Goal: Task Accomplishment & Management: Manage account settings

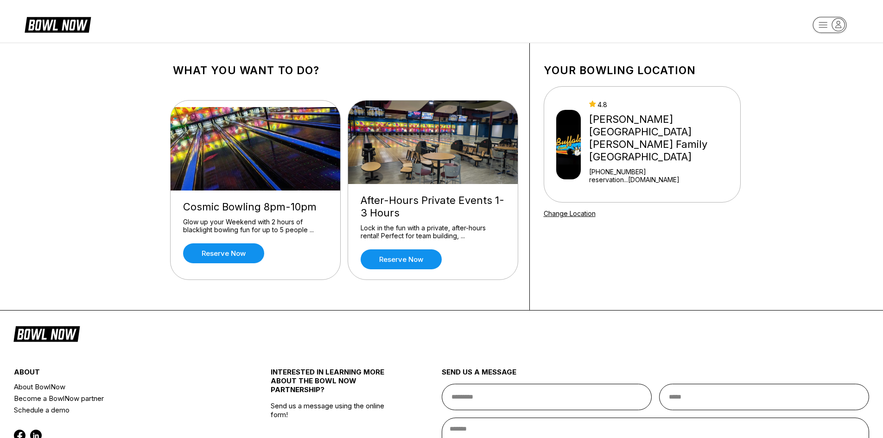
click at [645, 106] on div "4.8" at bounding box center [662, 105] width 147 height 8
click at [652, 131] on div "[PERSON_NAME][GEOGRAPHIC_DATA] [PERSON_NAME] Family [GEOGRAPHIC_DATA]" at bounding box center [662, 138] width 147 height 50
click at [830, 24] on rect "button" at bounding box center [830, 25] width 34 height 16
click at [820, 91] on div "Business Console" at bounding box center [830, 88] width 66 height 16
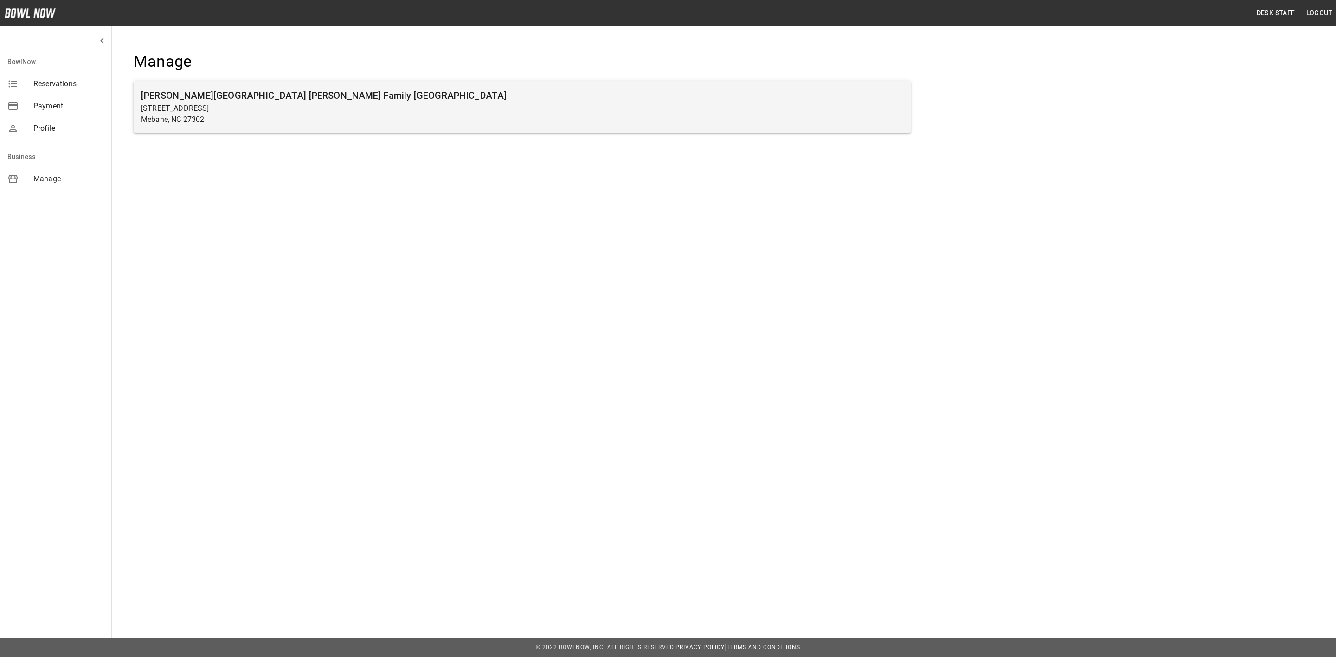
click at [199, 93] on h6 "[PERSON_NAME][GEOGRAPHIC_DATA] [PERSON_NAME] Family [GEOGRAPHIC_DATA]" at bounding box center [522, 95] width 762 height 15
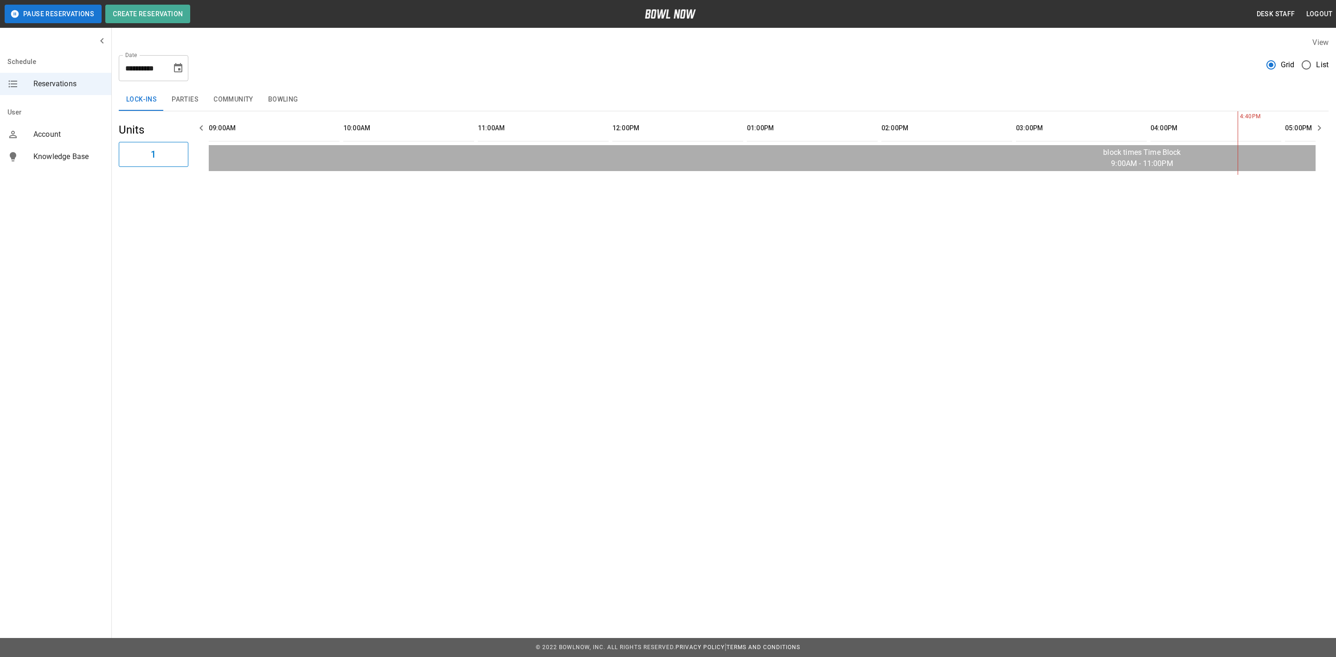
scroll to position [0, 941]
click at [170, 96] on button "Parties" at bounding box center [185, 100] width 42 height 22
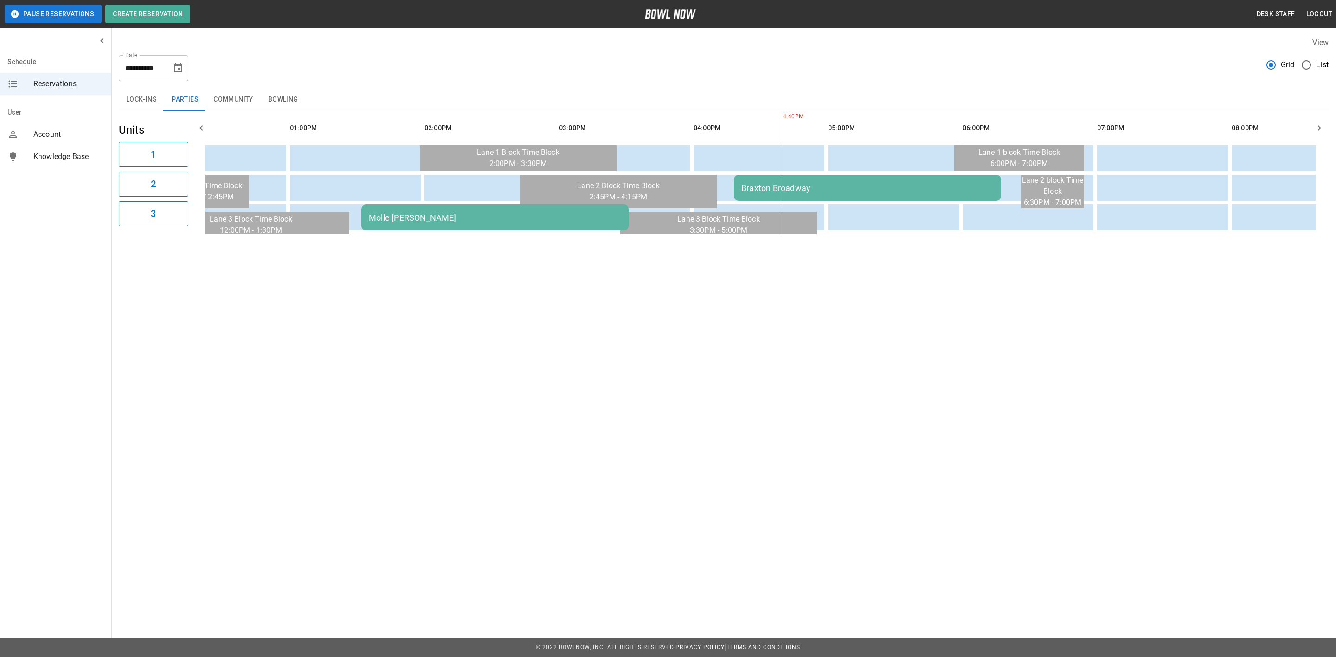
scroll to position [0, 453]
click at [510, 215] on div "Molle [PERSON_NAME]" at bounding box center [499, 218] width 252 height 10
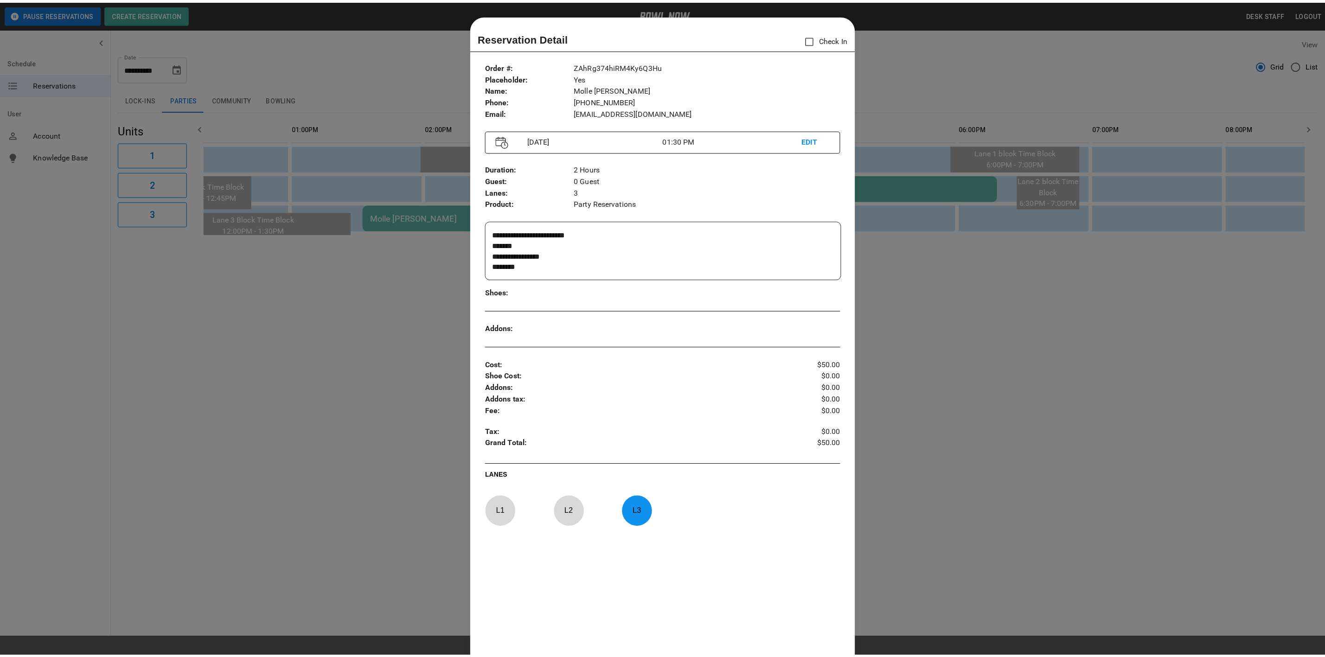
scroll to position [14, 0]
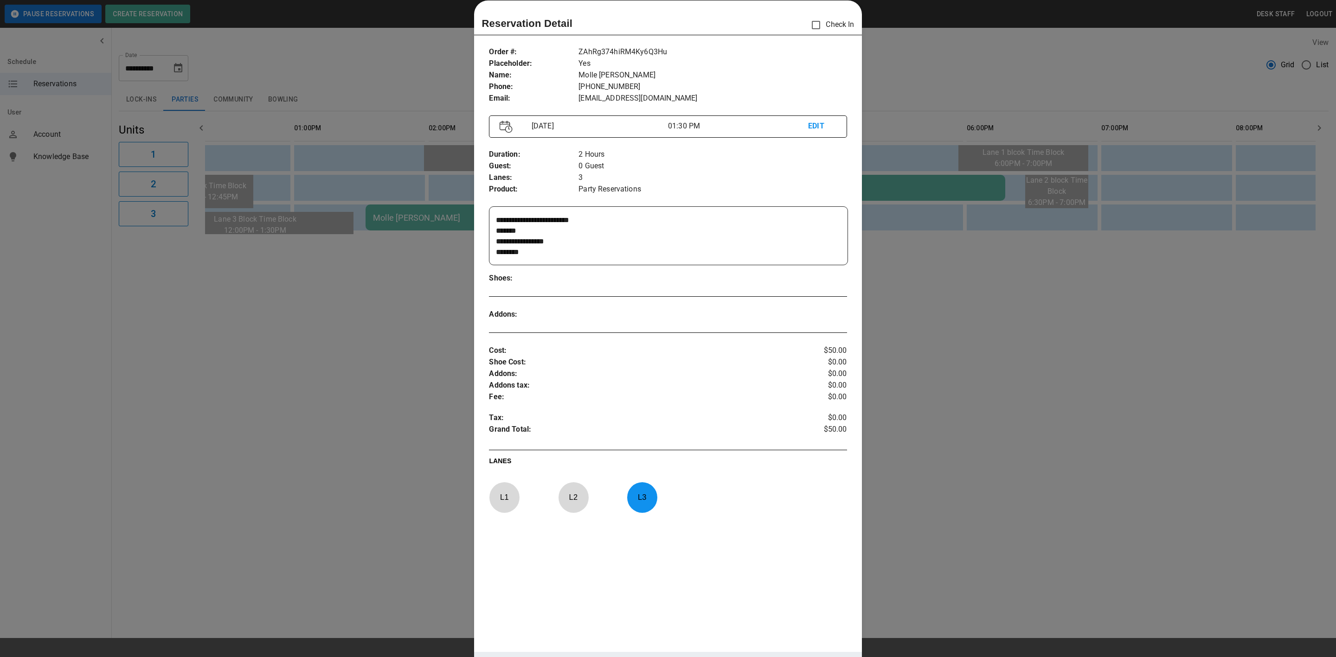
click at [415, 289] on div at bounding box center [668, 328] width 1336 height 657
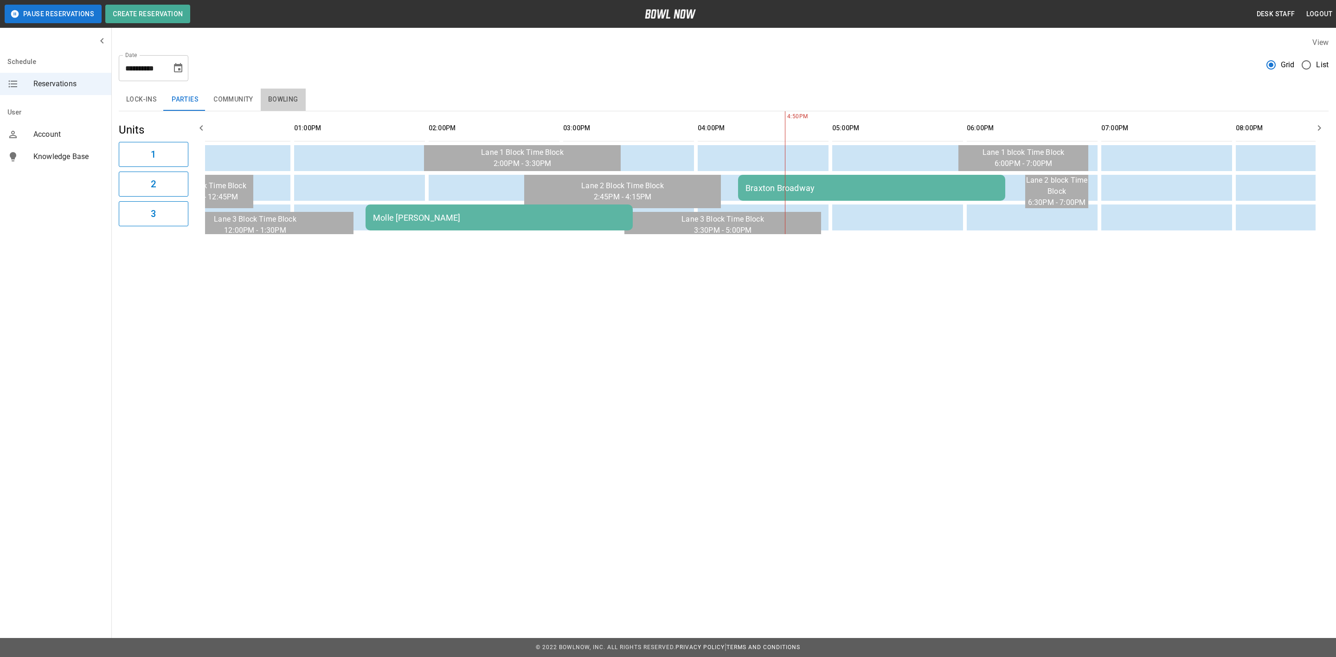
click at [276, 99] on button "Bowling" at bounding box center [283, 100] width 45 height 22
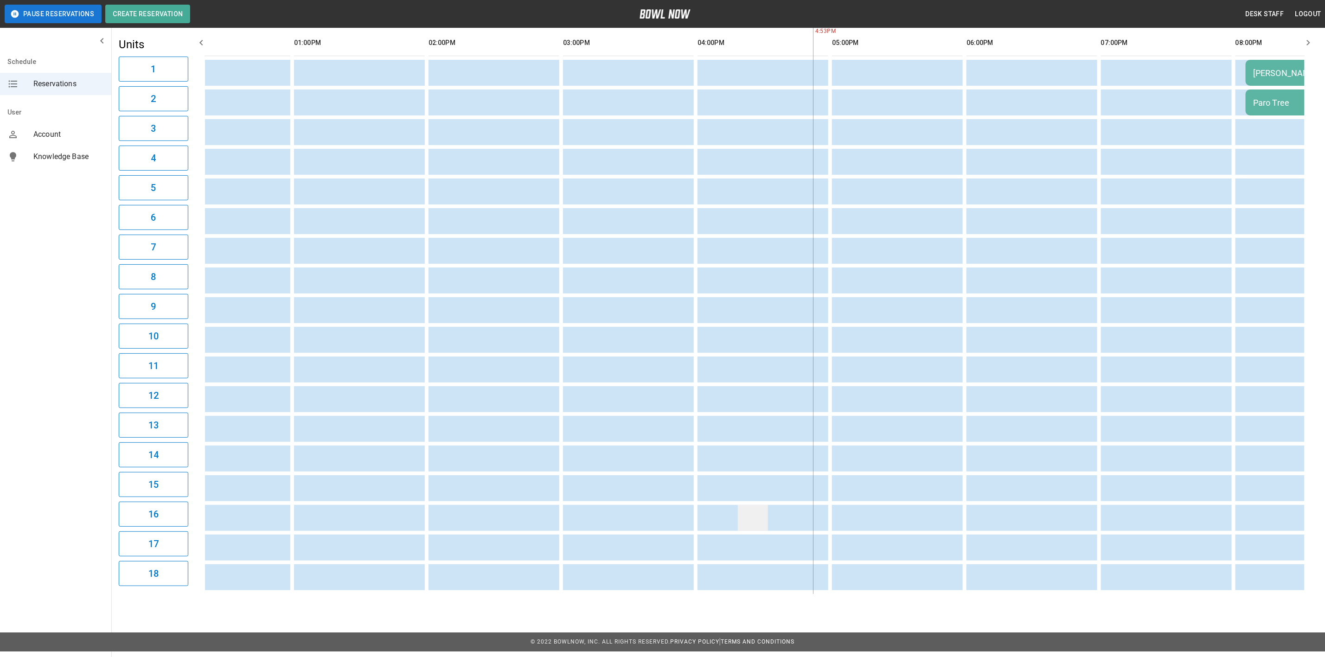
scroll to position [16, 0]
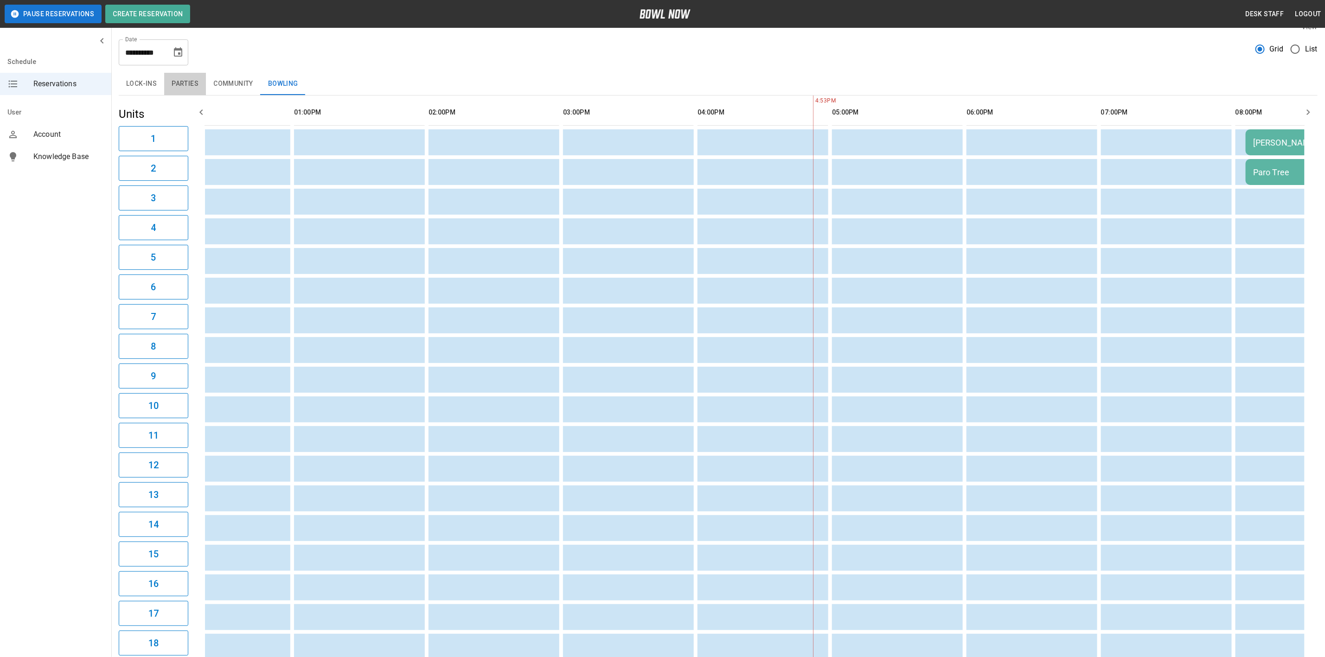
click at [195, 85] on button "Parties" at bounding box center [185, 84] width 42 height 22
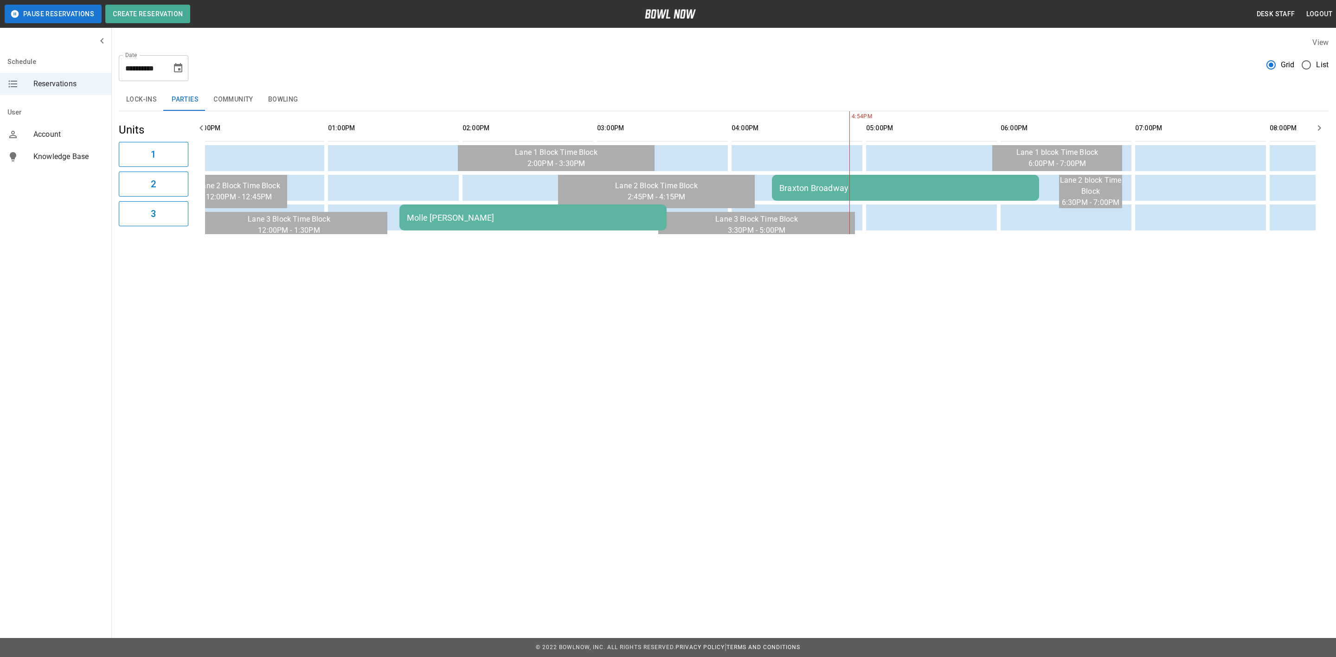
scroll to position [0, 344]
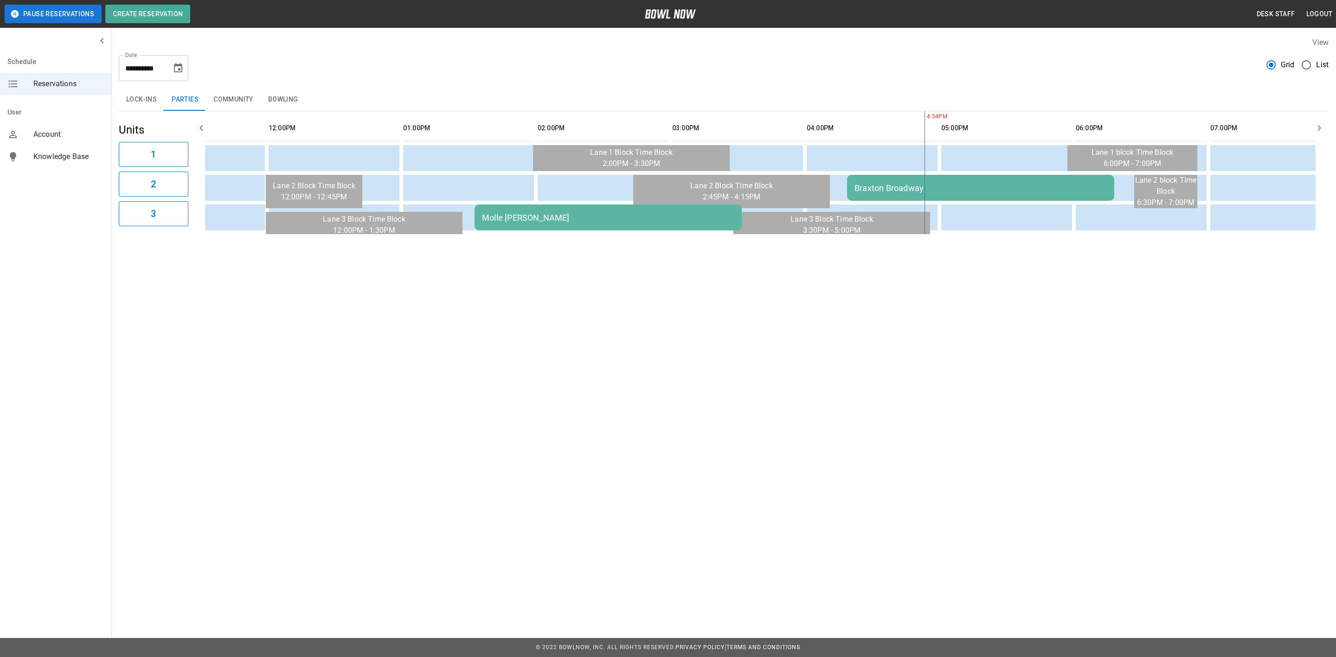
drag, startPoint x: 301, startPoint y: 104, endPoint x: 1195, endPoint y: 47, distance: 896.0
click at [301, 104] on button "Bowling" at bounding box center [283, 100] width 45 height 22
